Goal: Find specific page/section: Find specific page/section

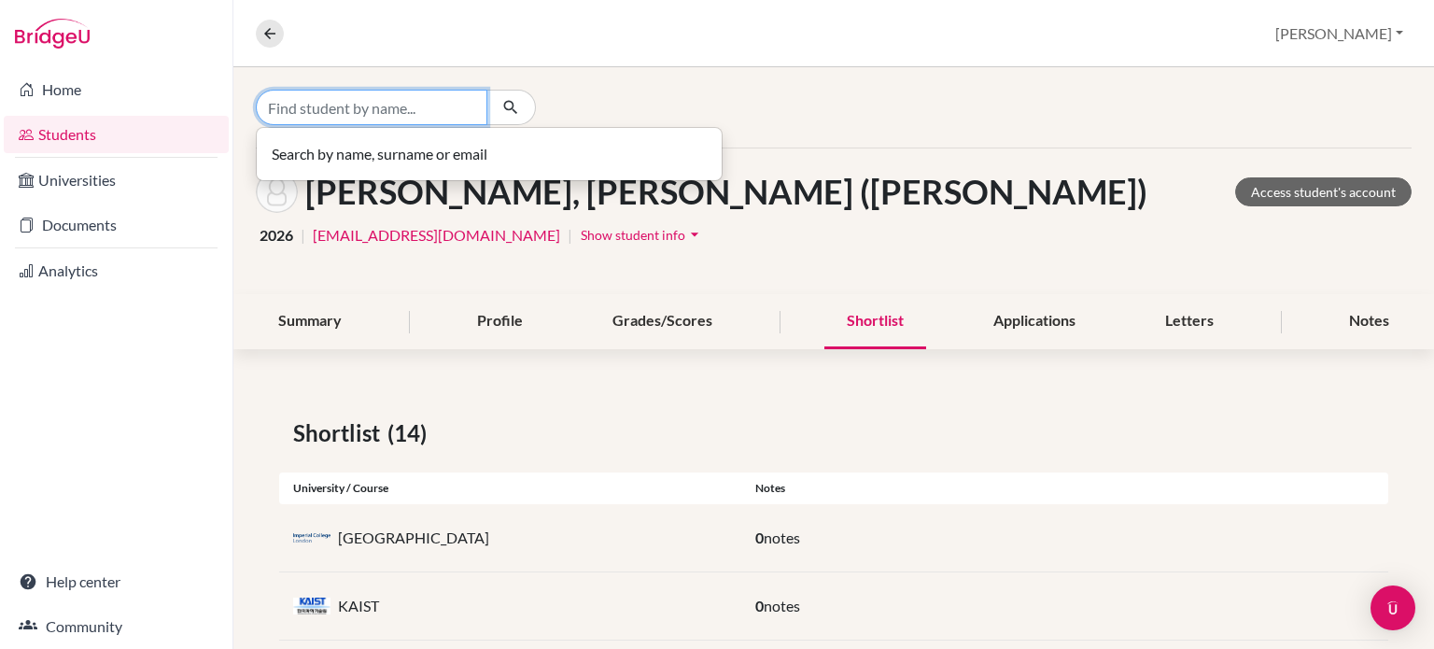
click at [369, 113] on input "Find student by name..." at bounding box center [372, 107] width 232 height 35
type input "ㅣ"
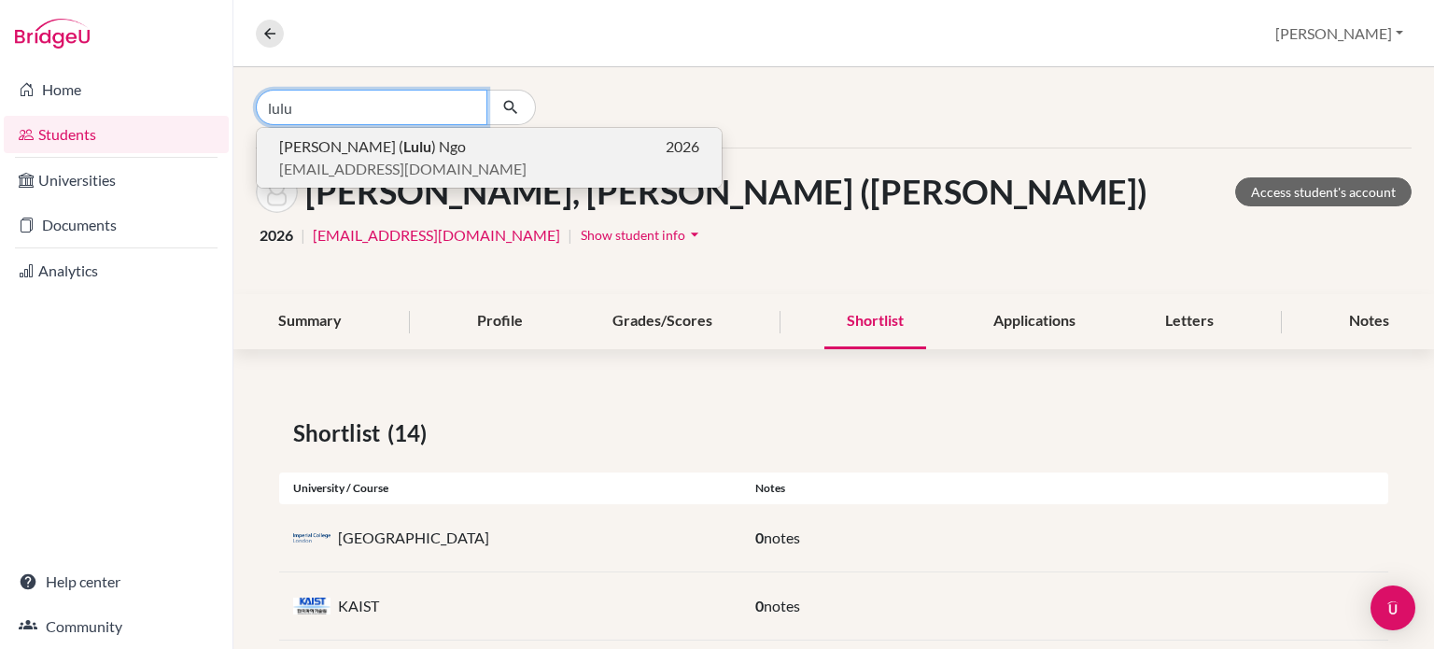
type input "lulu"
click at [372, 167] on span "[EMAIL_ADDRESS][DOMAIN_NAME]" at bounding box center [402, 169] width 247 height 22
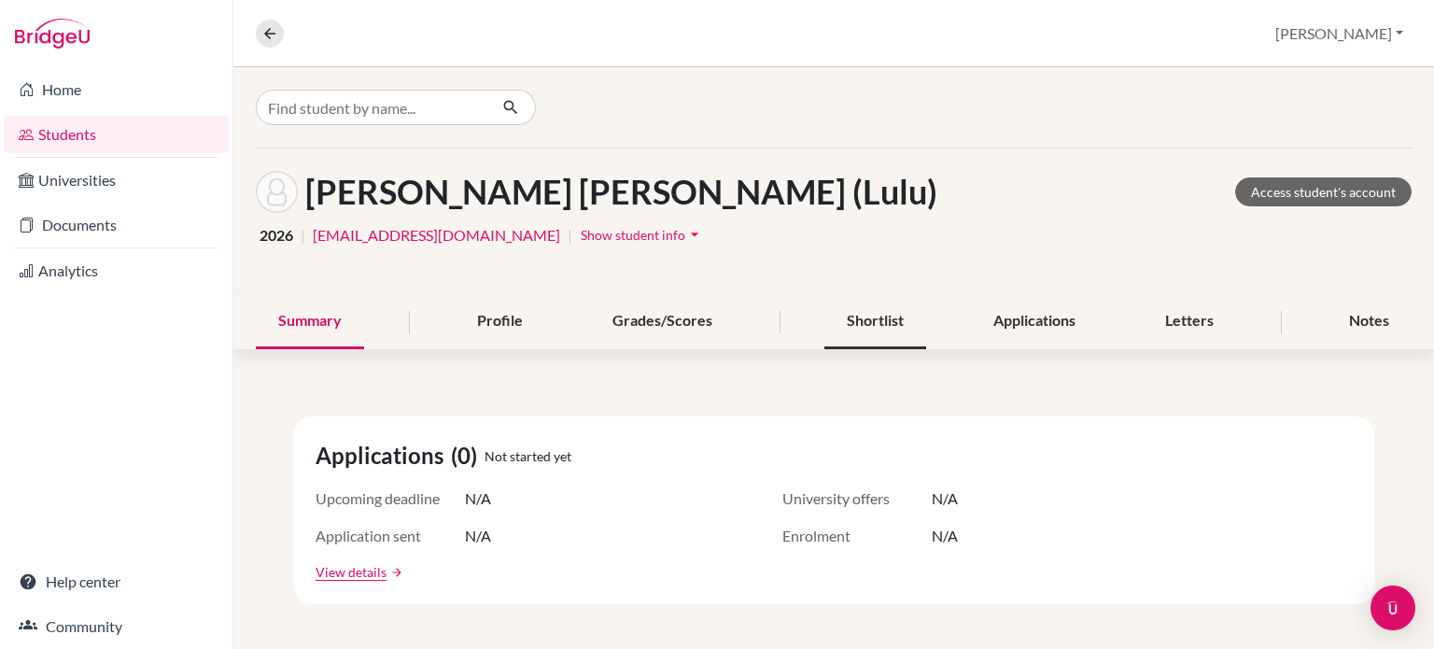
click at [877, 331] on div "Shortlist" at bounding box center [875, 321] width 102 height 55
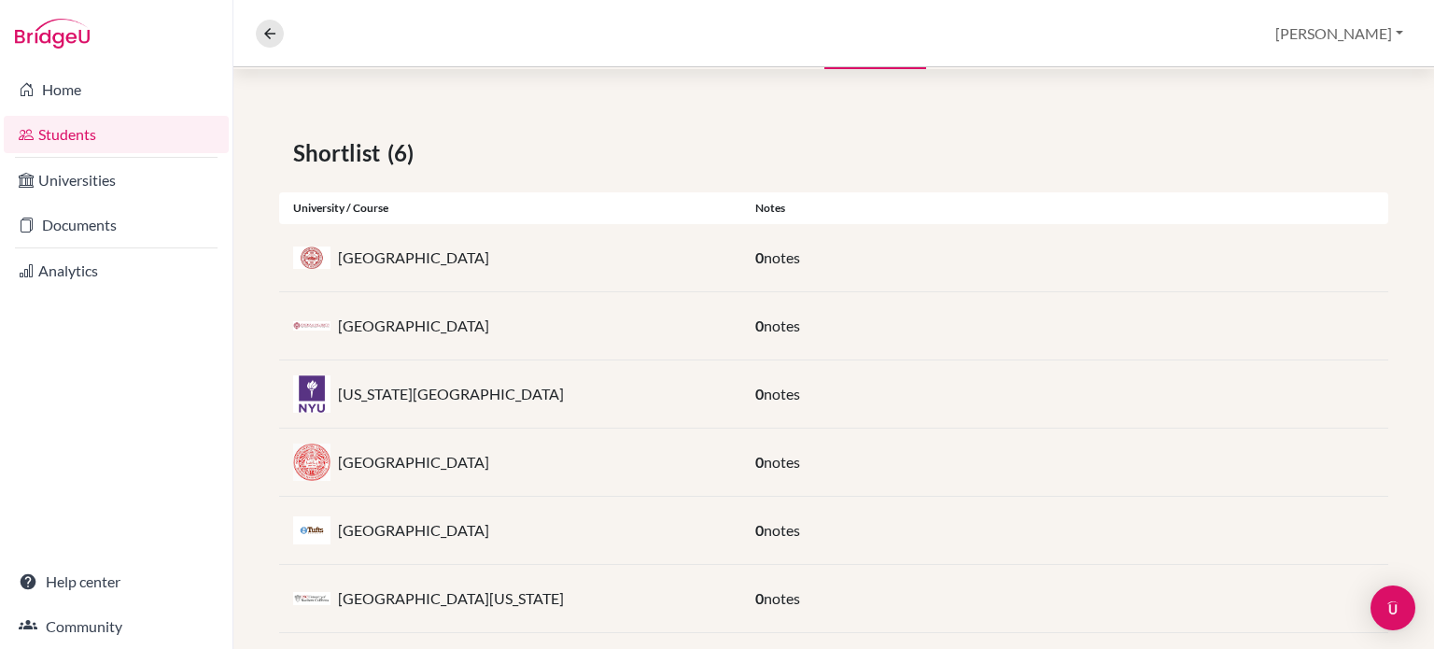
scroll to position [306, 0]
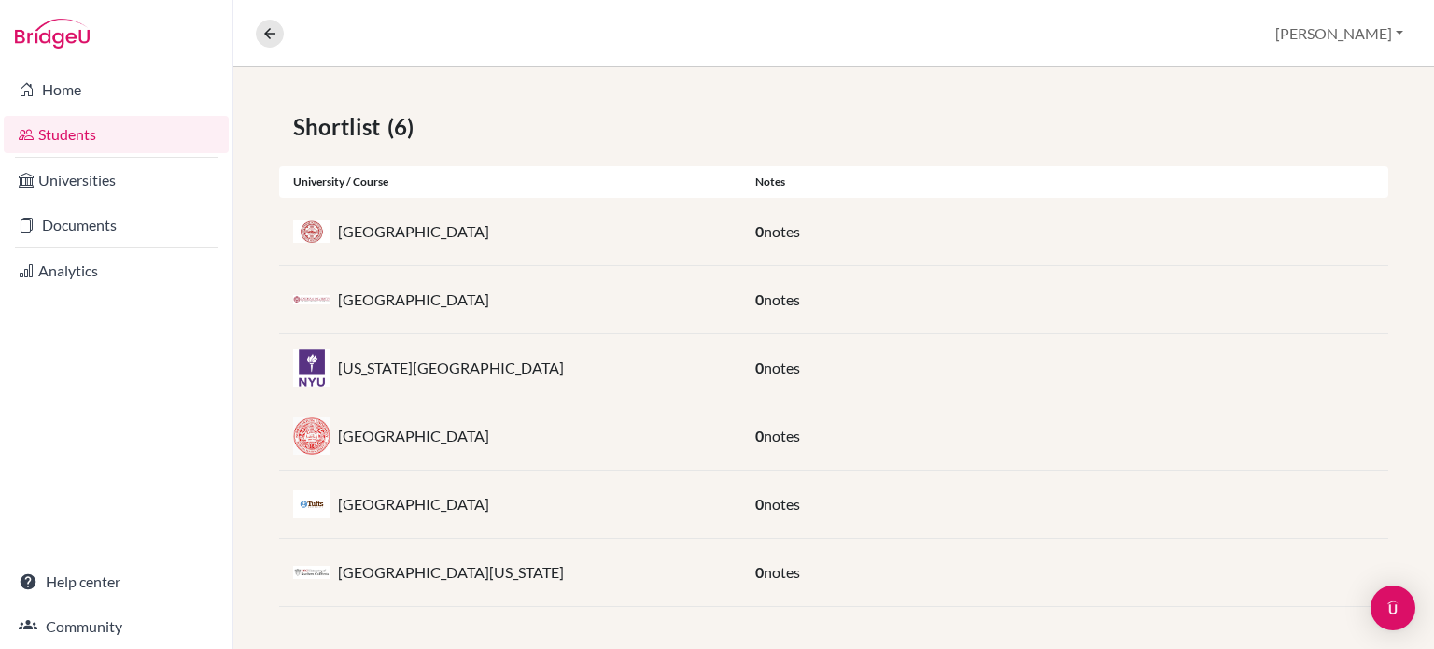
drag, startPoint x: 648, startPoint y: 581, endPoint x: 714, endPoint y: 578, distance: 66.3
click at [342, 581] on div "[GEOGRAPHIC_DATA][US_STATE]" at bounding box center [510, 572] width 462 height 37
click at [714, 578] on div "[GEOGRAPHIC_DATA][US_STATE]" at bounding box center [510, 572] width 462 height 37
drag, startPoint x: 452, startPoint y: 500, endPoint x: 333, endPoint y: 507, distance: 118.7
click at [333, 507] on div "[GEOGRAPHIC_DATA]" at bounding box center [510, 503] width 462 height 37
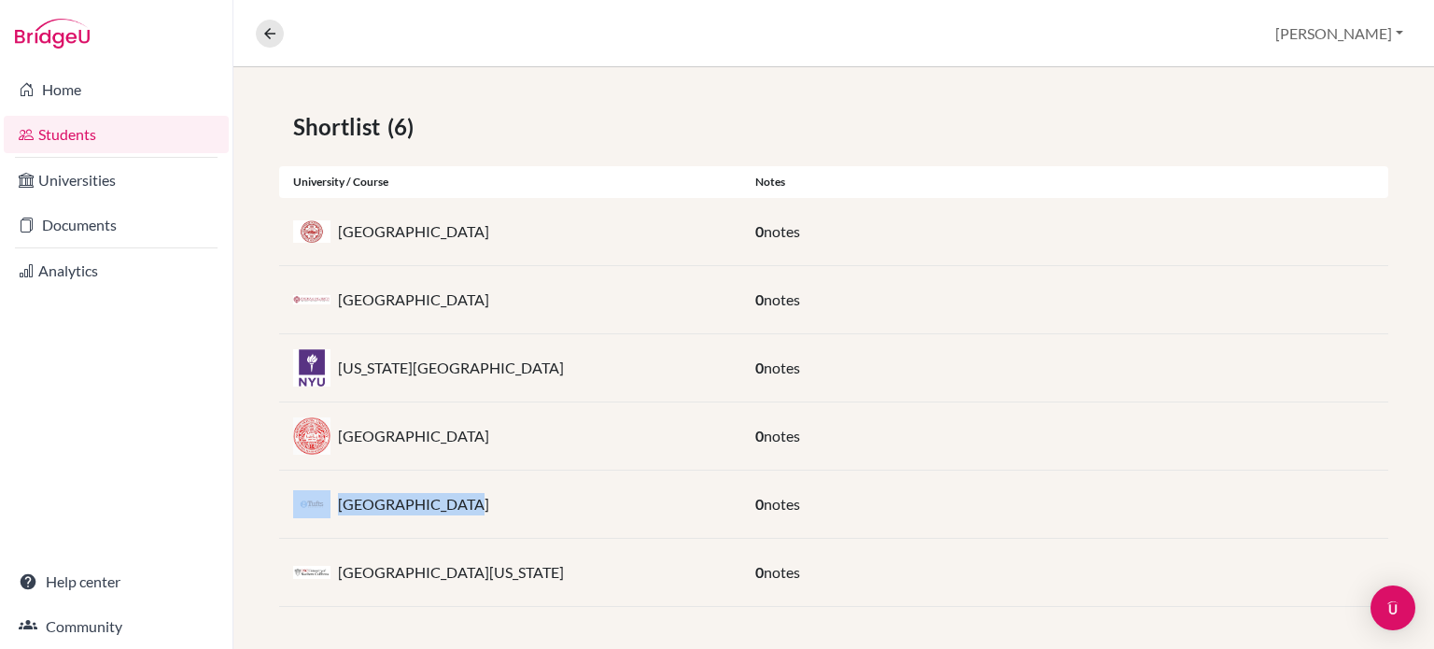
click at [512, 509] on div "[GEOGRAPHIC_DATA]" at bounding box center [510, 503] width 462 height 37
drag, startPoint x: 522, startPoint y: 442, endPoint x: 330, endPoint y: 454, distance: 191.7
click at [330, 539] on div "Northeastern University 0 notes" at bounding box center [833, 573] width 1109 height 68
click at [654, 539] on div "Northeastern University 0 notes" at bounding box center [833, 573] width 1109 height 68
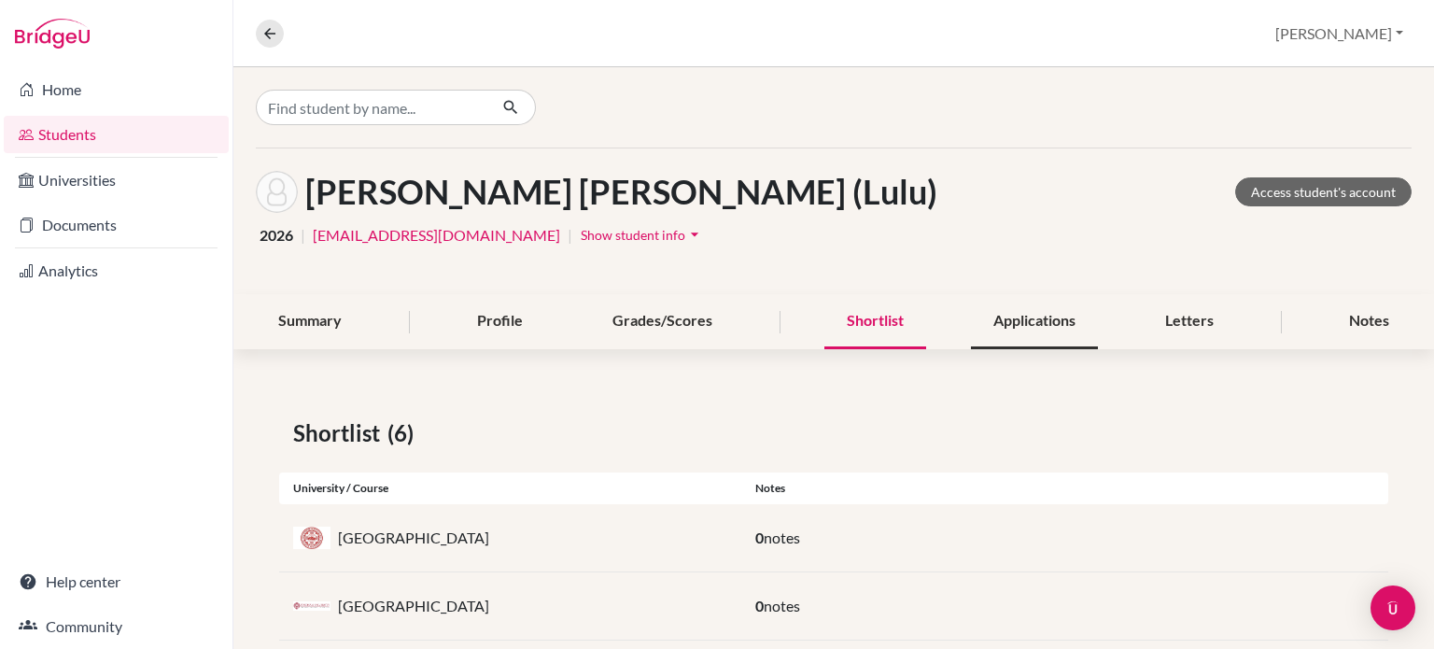
click at [1020, 339] on div "Applications" at bounding box center [1034, 321] width 127 height 55
